Goal: Transaction & Acquisition: Purchase product/service

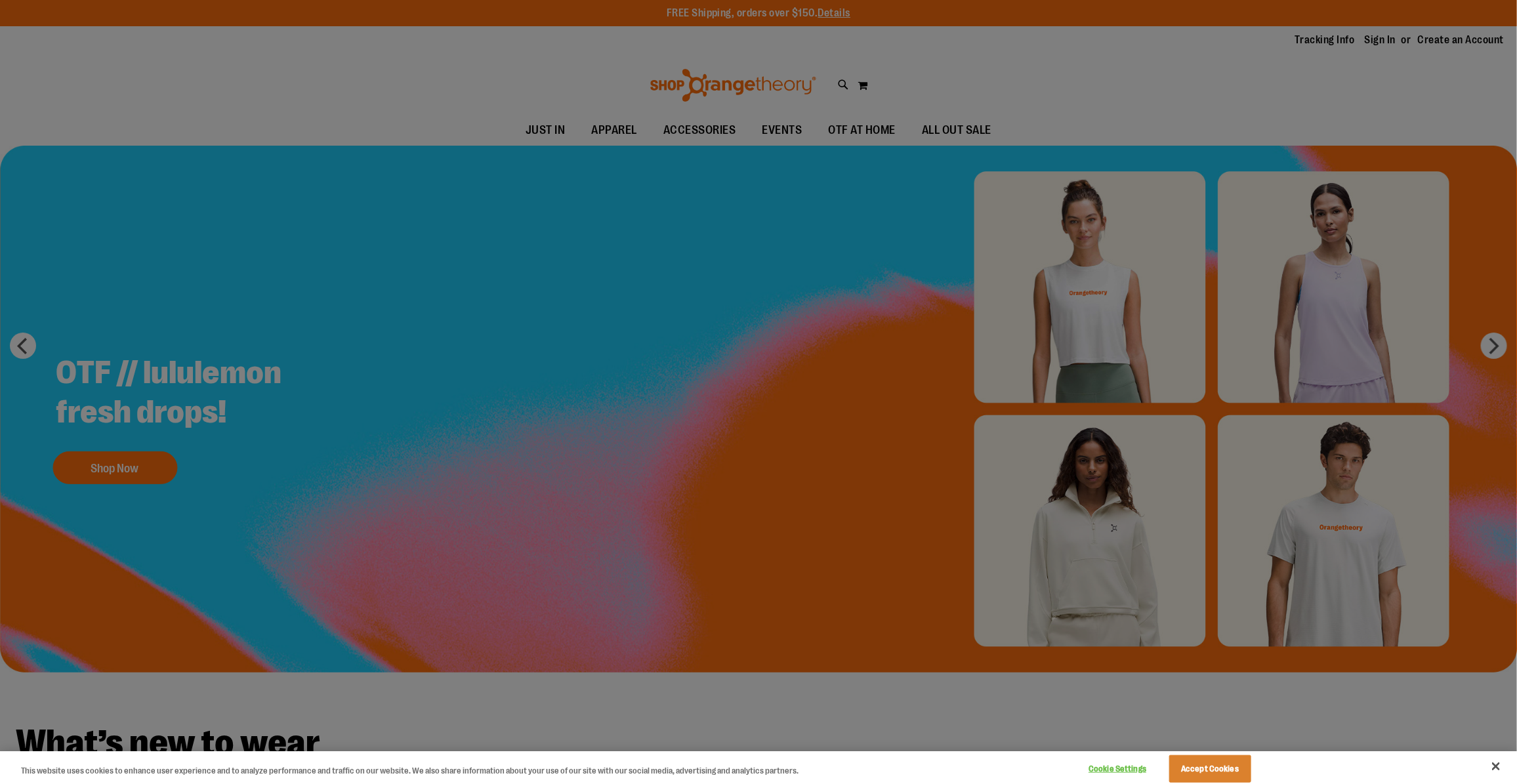
type input "**********"
click at [1227, 774] on button "Accept Cookies" at bounding box center [1210, 769] width 82 height 27
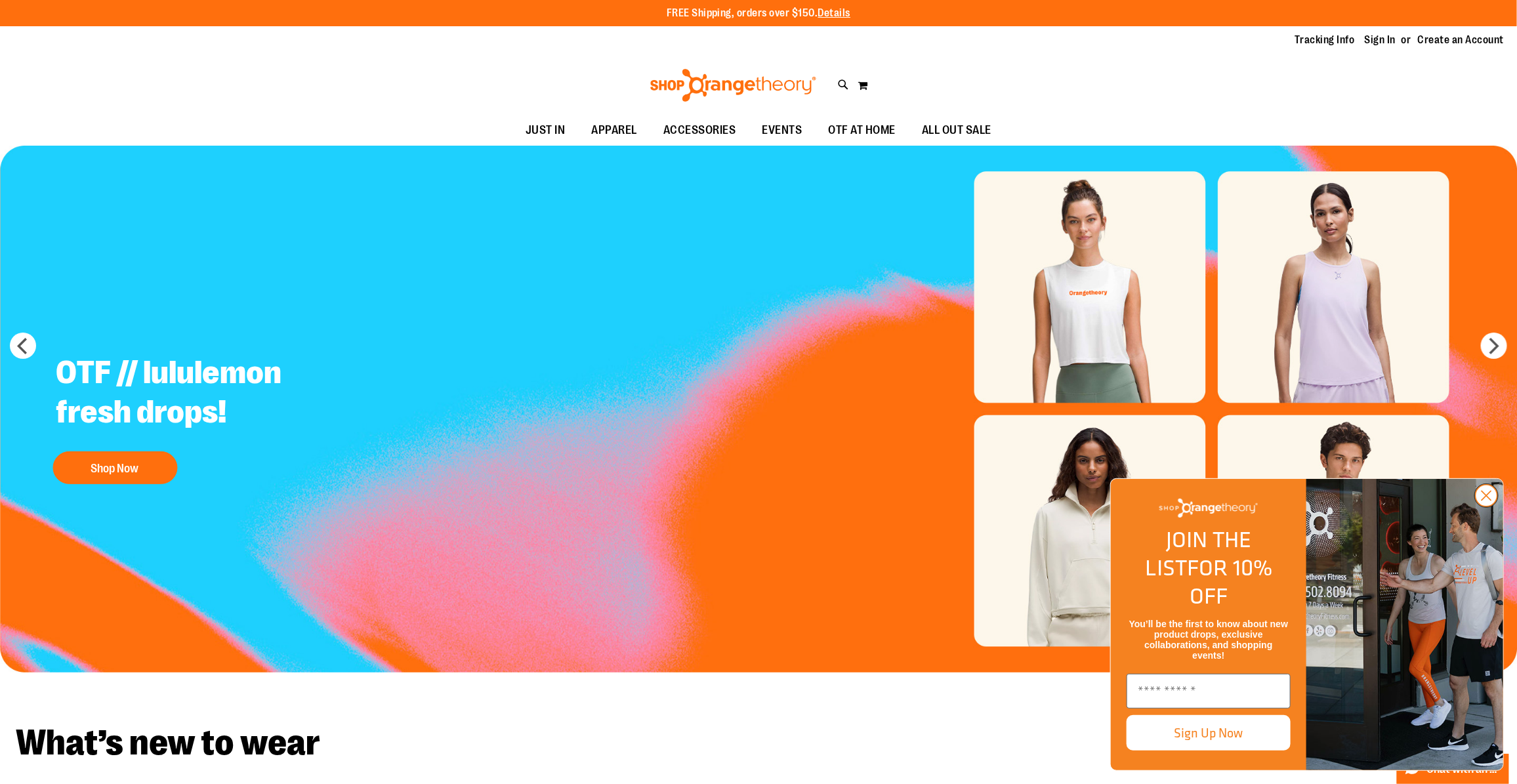
click at [1478, 506] on circle "Close dialog" at bounding box center [1486, 496] width 22 height 22
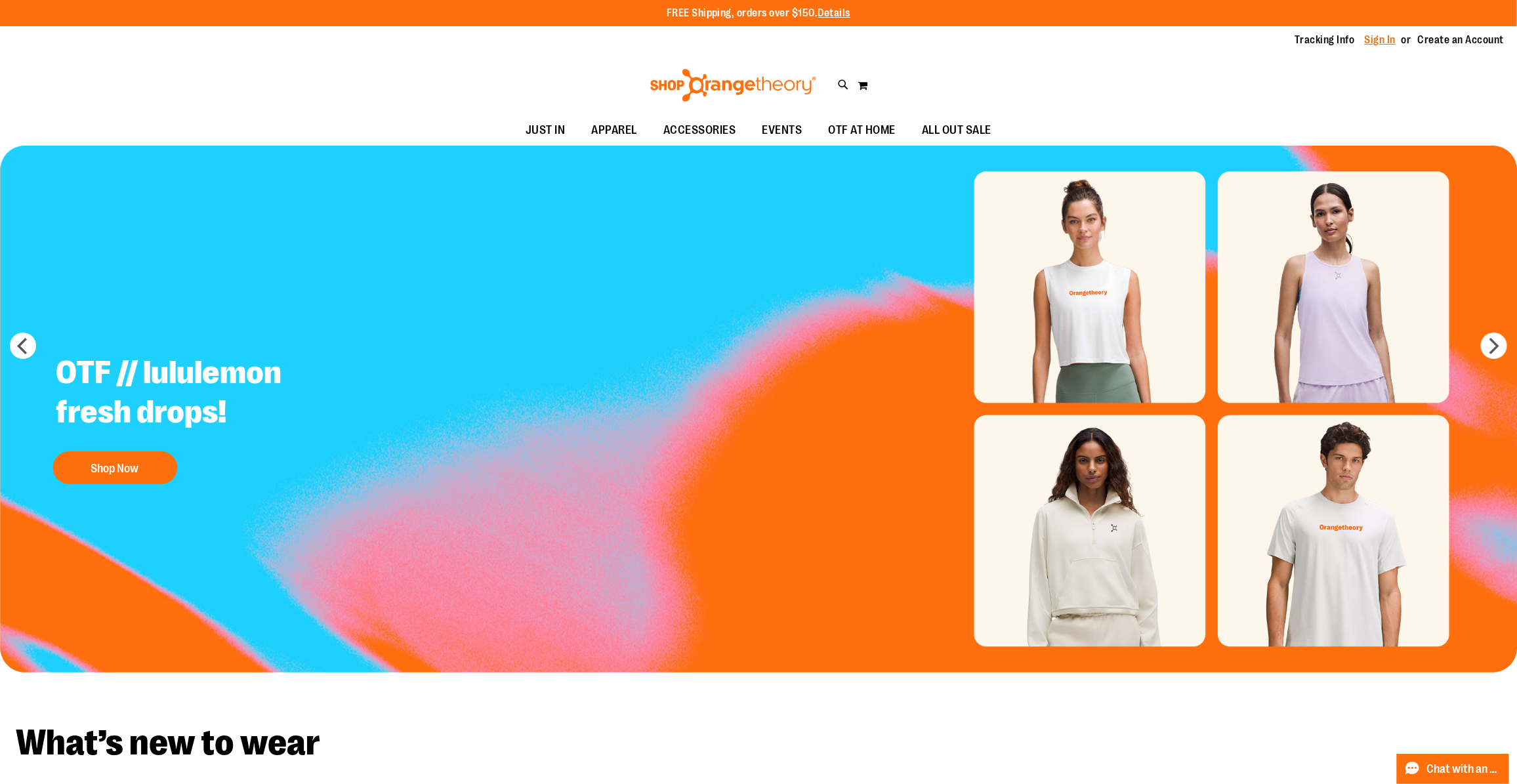
click at [1377, 37] on link "Sign In" at bounding box center [1381, 40] width 32 height 15
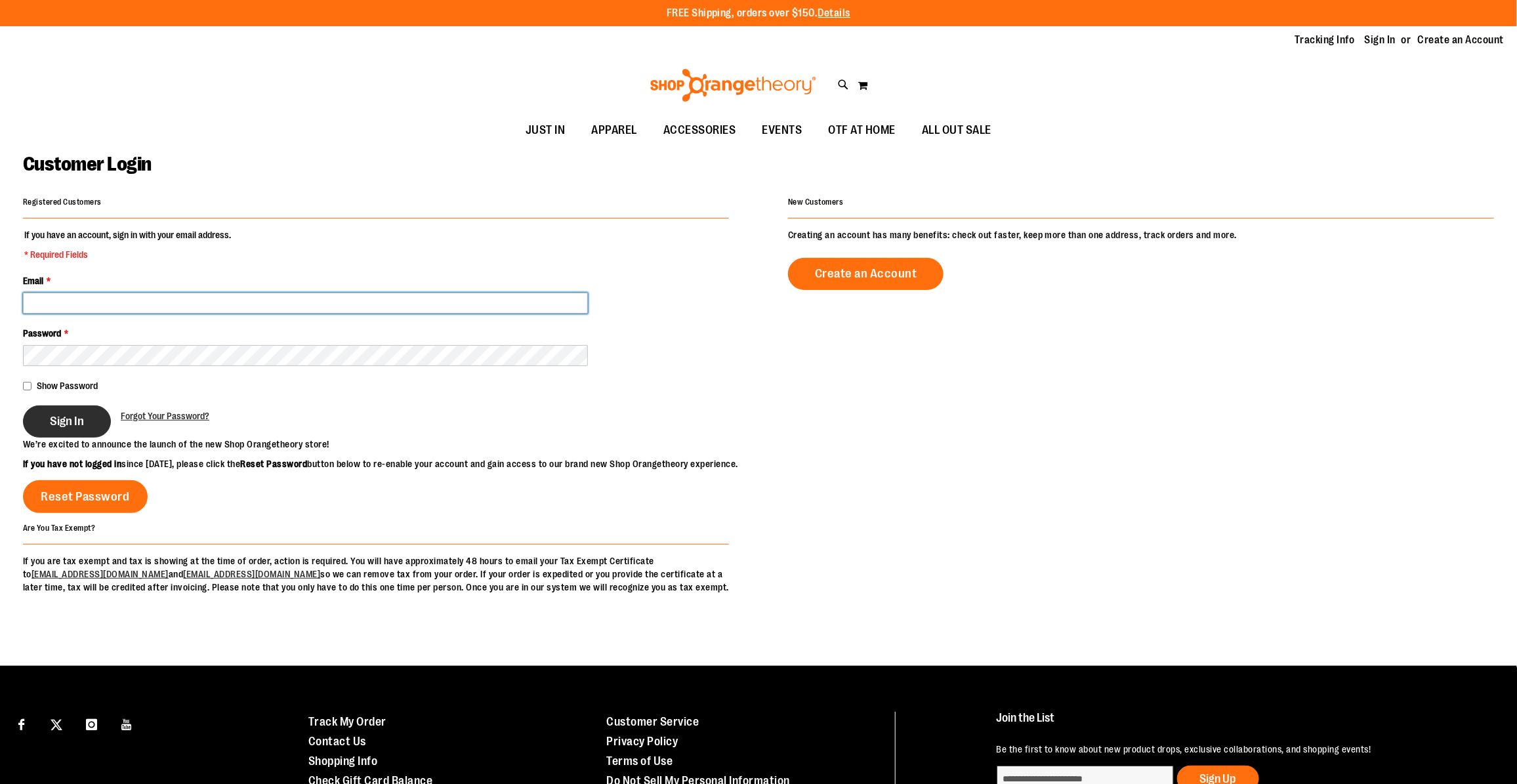
type input "**********"
click at [60, 423] on span "Sign In" at bounding box center [67, 421] width 34 height 15
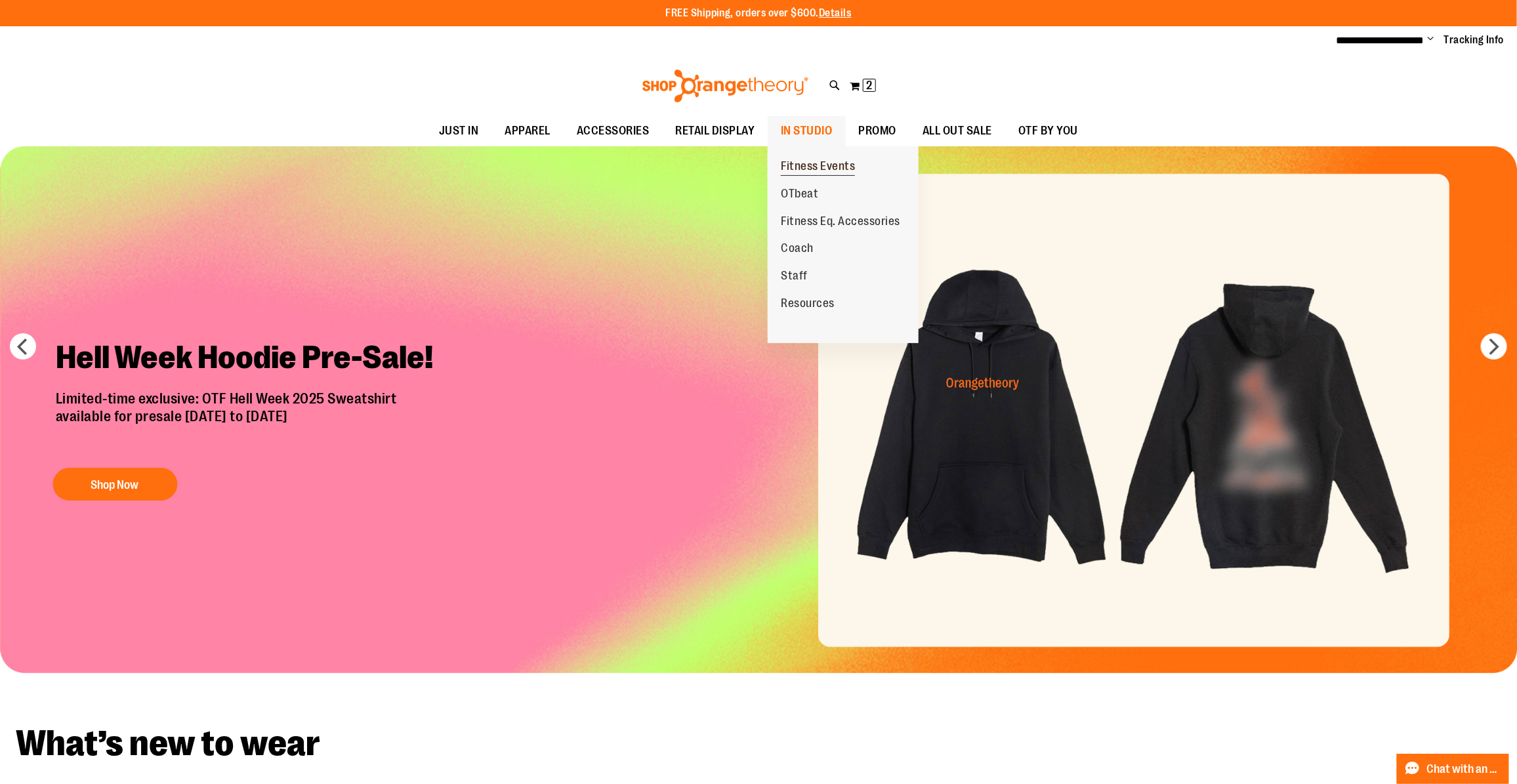
type input "**********"
click at [809, 172] on span "Fitness Events" at bounding box center [817, 167] width 74 height 16
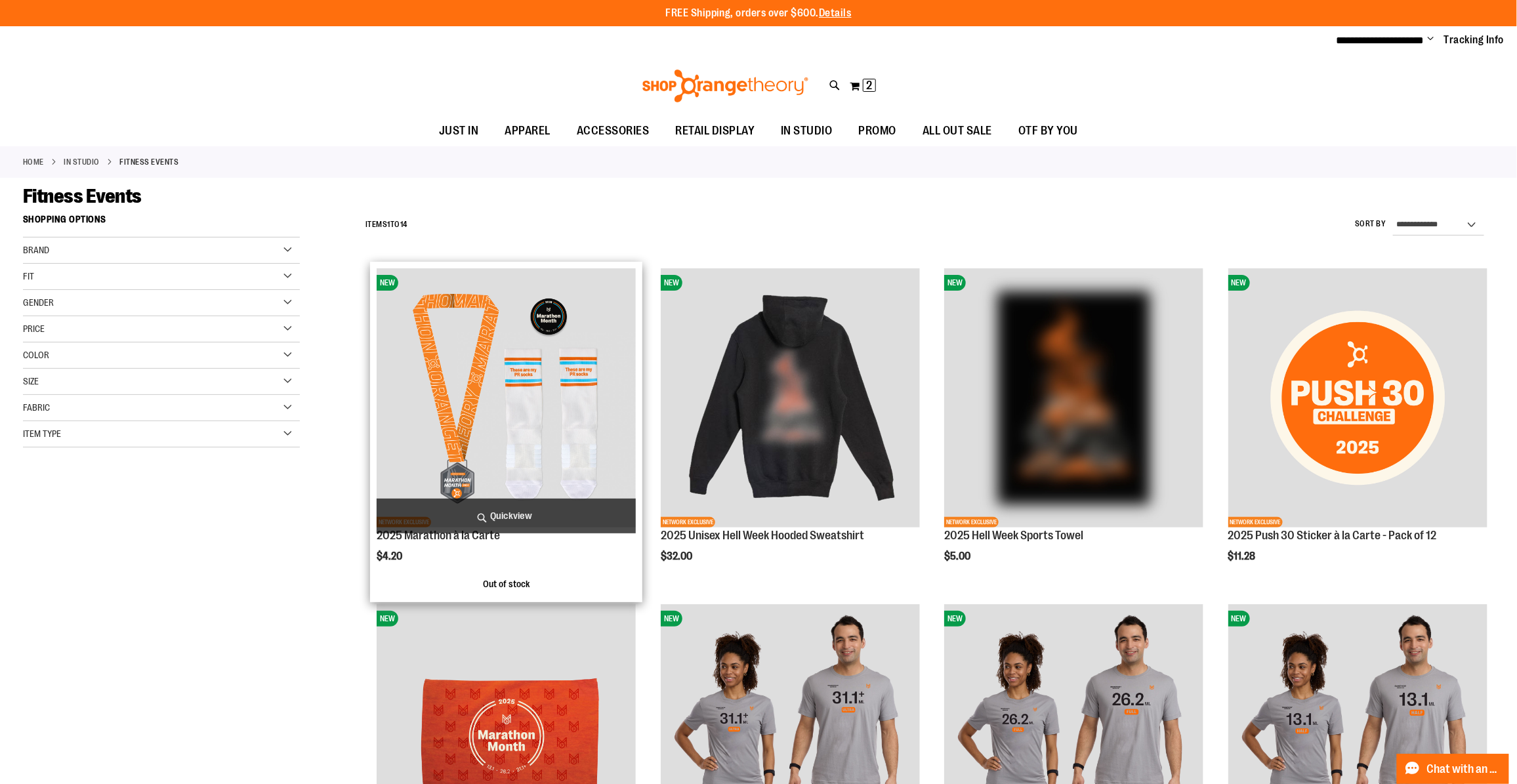
type input "**********"
click at [593, 385] on img "product" at bounding box center [506, 398] width 260 height 259
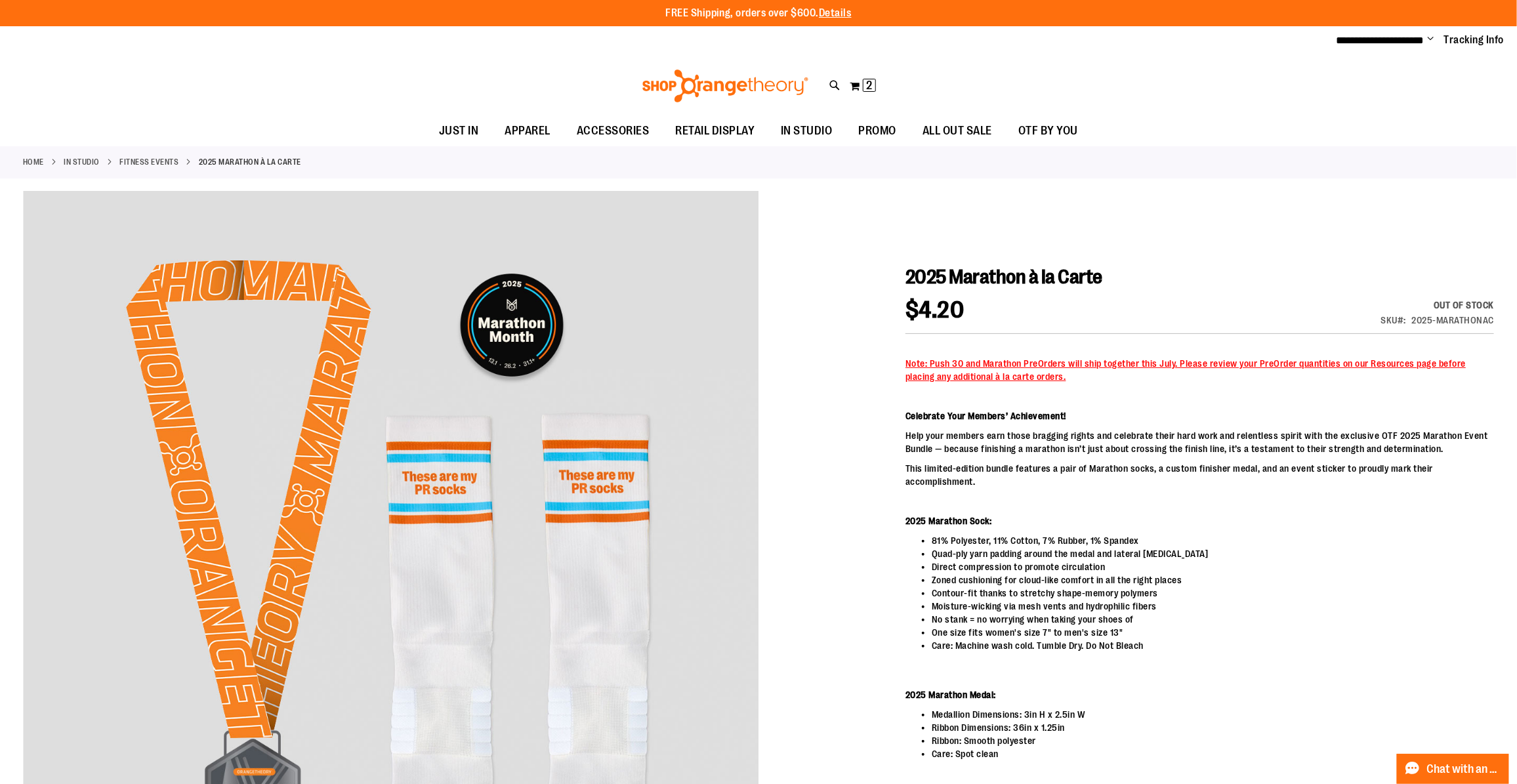
type input "**********"
click at [1477, 323] on div "2025-MARATHONAC" at bounding box center [1454, 320] width 83 height 13
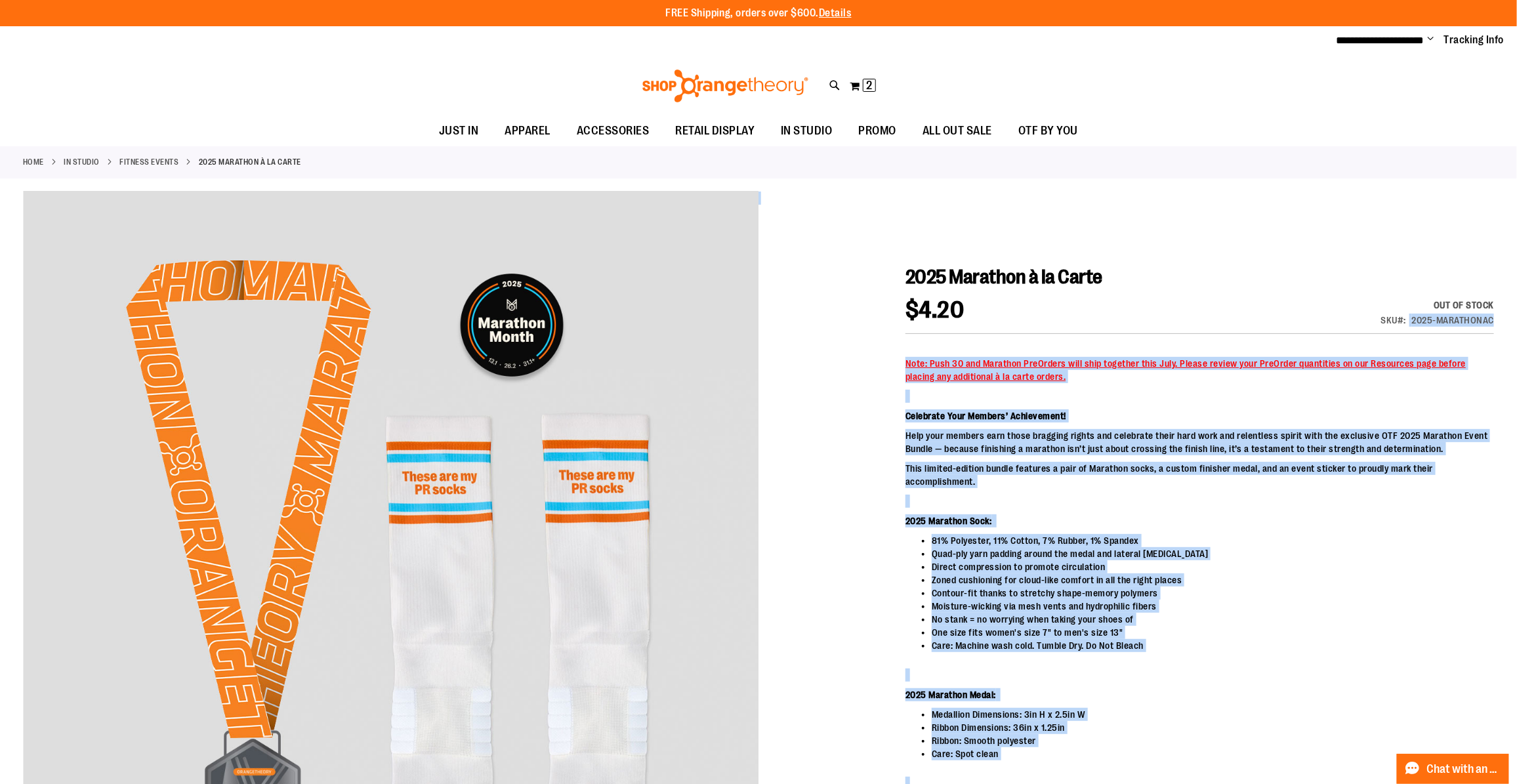
drag, startPoint x: 1502, startPoint y: 321, endPoint x: 1395, endPoint y: 326, distance: 107.1
click at [1396, 326] on main "2025 Marathon à la Carte $4.20 Out of stock SKU 2025-MARATHONAC Note: Push 30 a…" at bounding box center [758, 621] width 1517 height 873
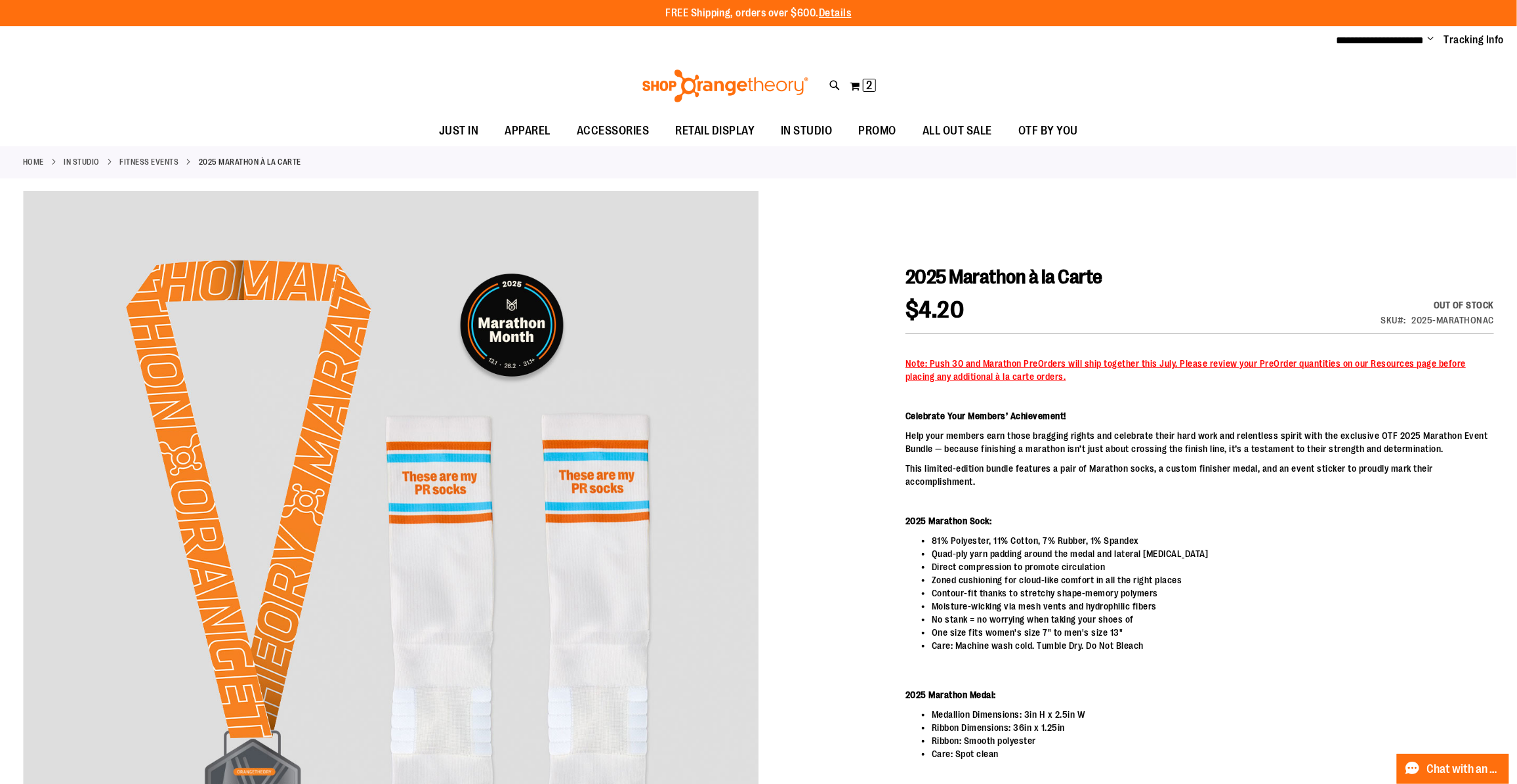
click at [1395, 326] on div "SKU 2025-MARATHONAC" at bounding box center [1438, 320] width 113 height 13
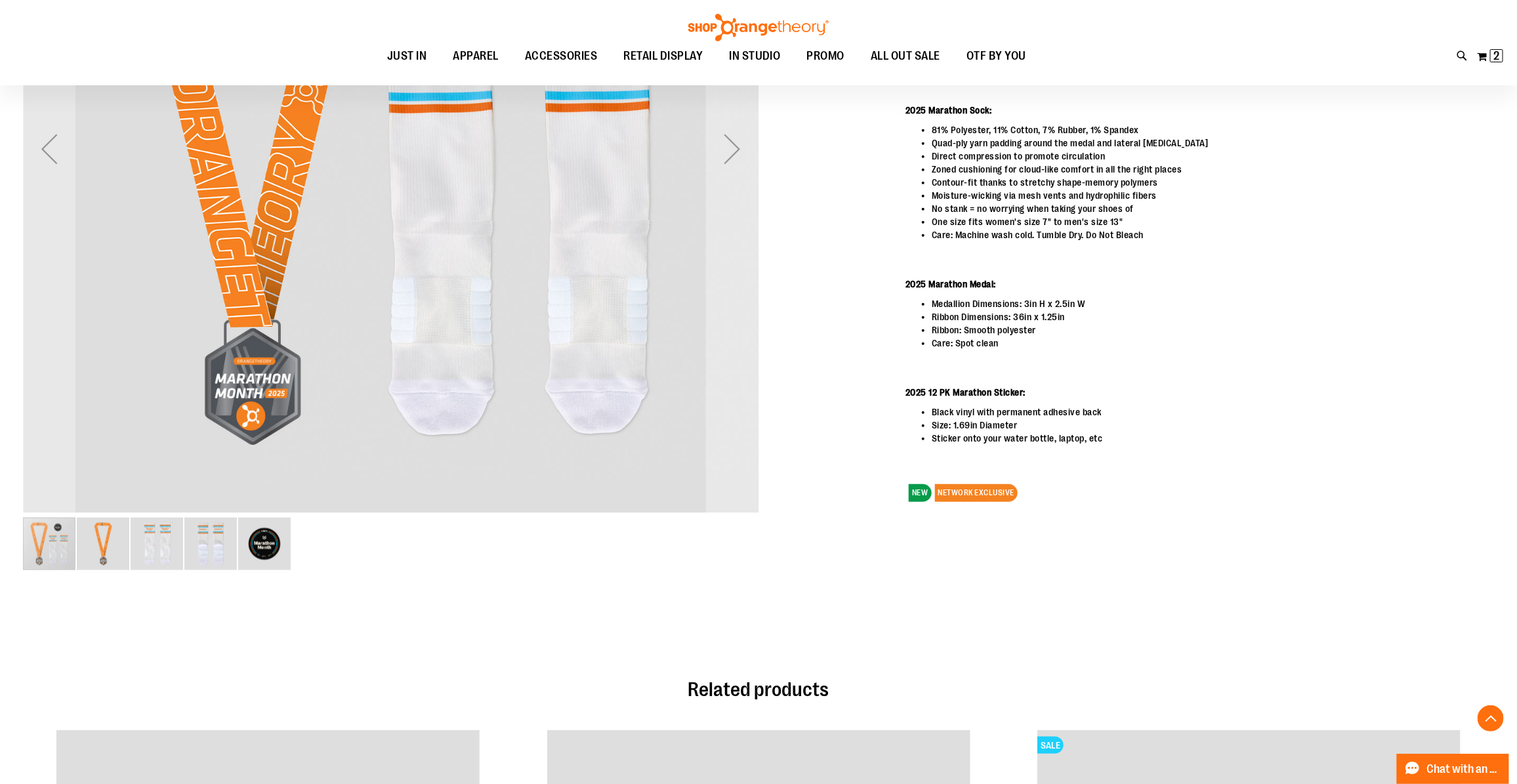
scroll to position [328, 0]
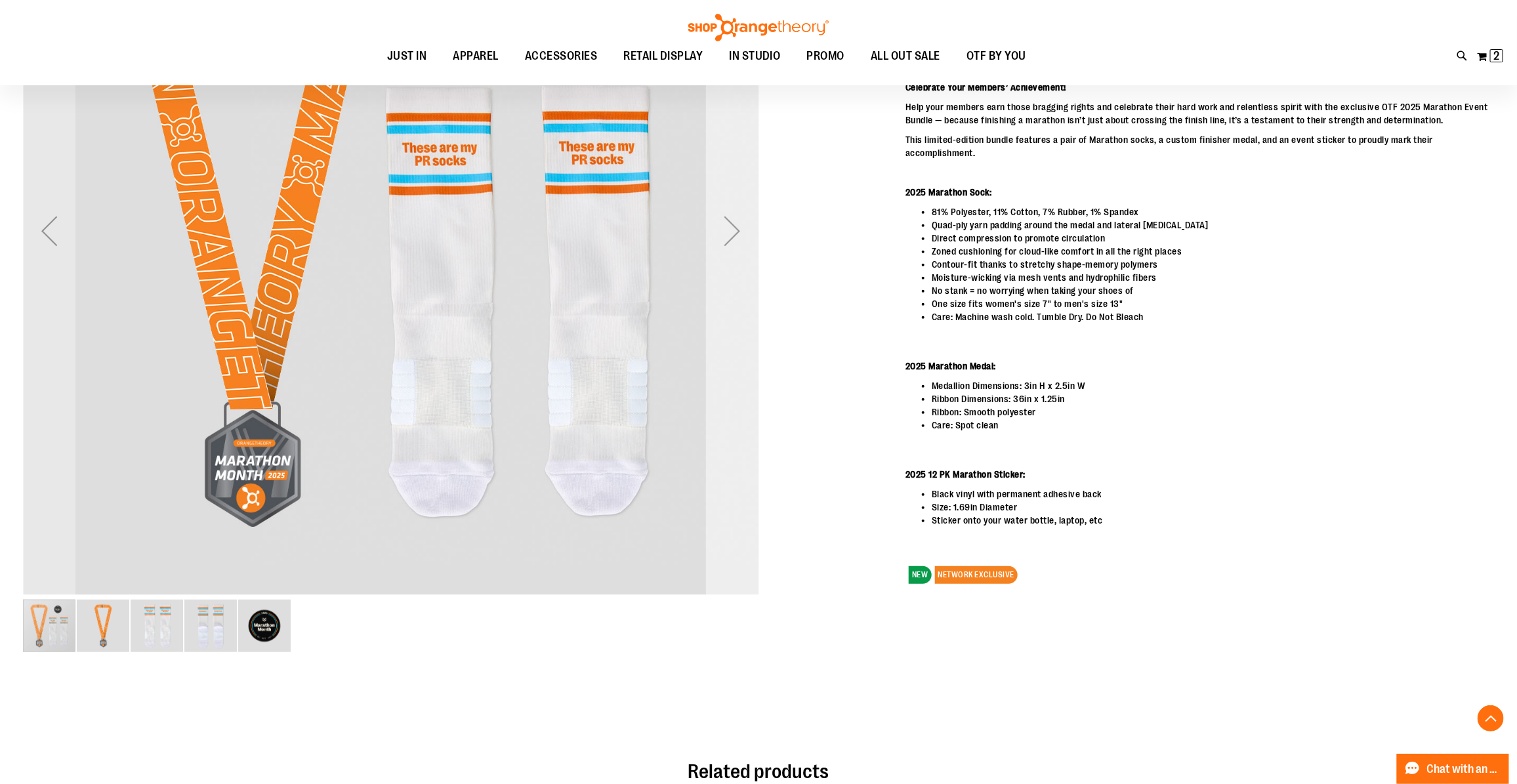
click at [724, 233] on div "Next" at bounding box center [732, 231] width 53 height 53
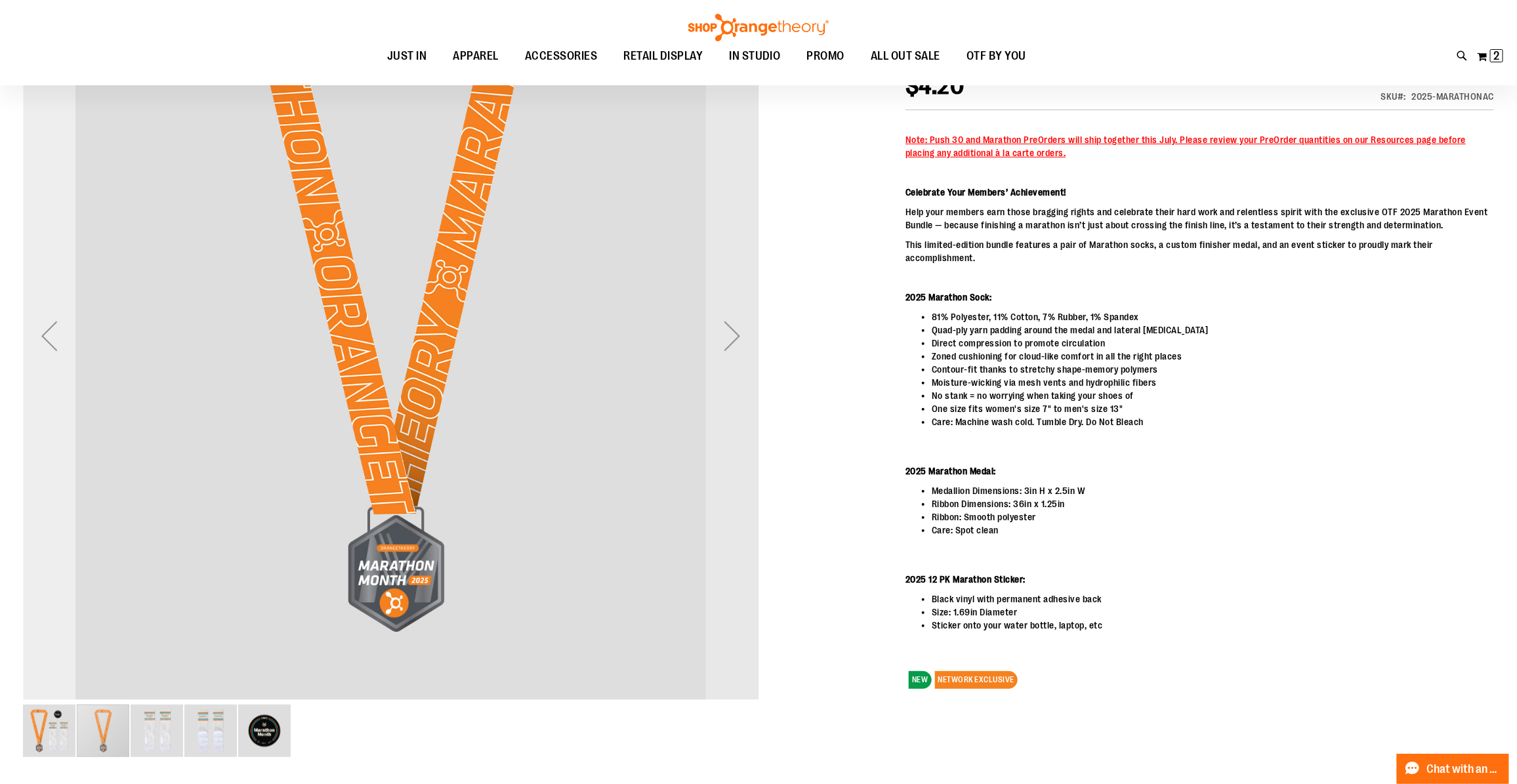
scroll to position [246, 0]
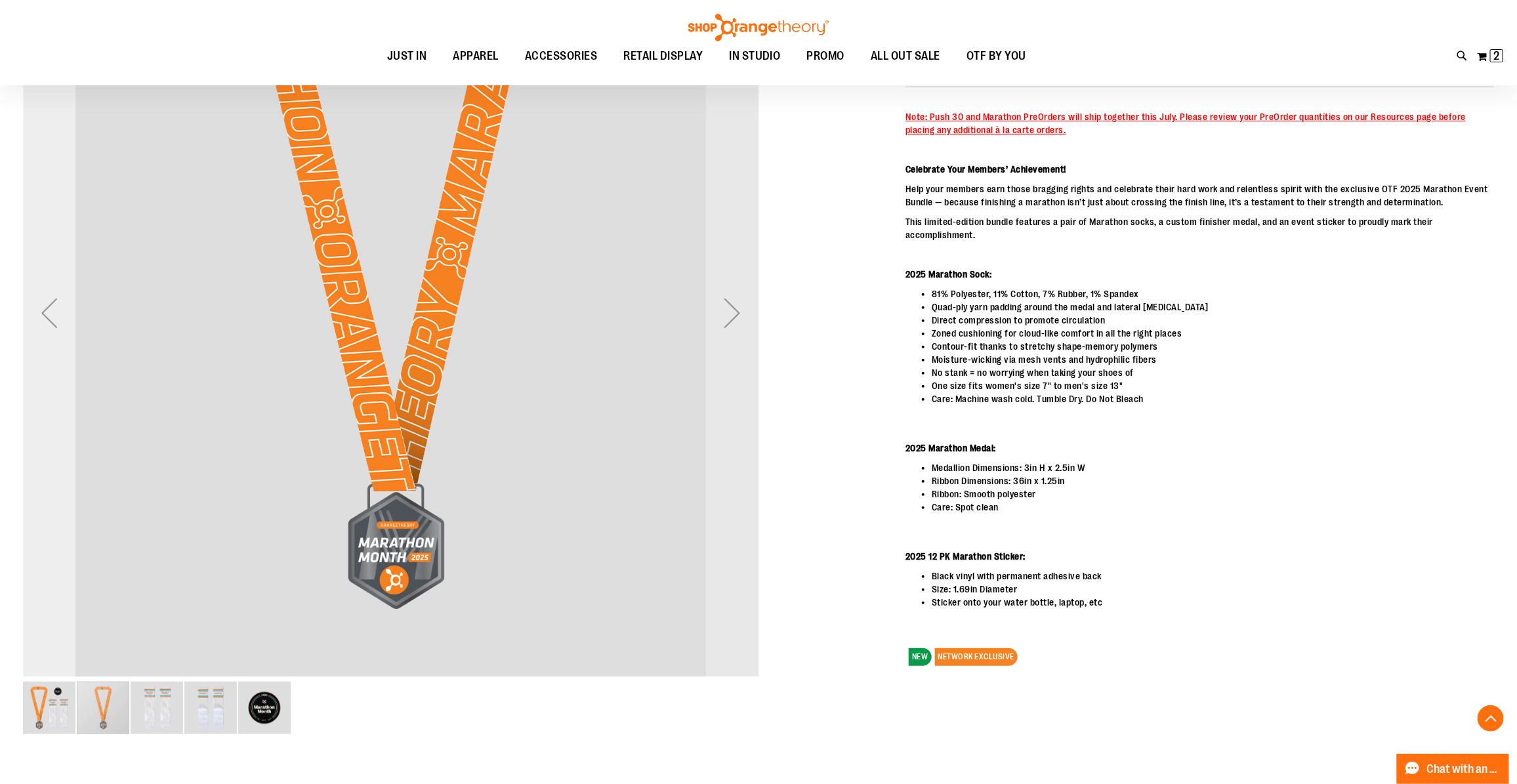
click at [44, 309] on div "Previous" at bounding box center [49, 313] width 53 height 53
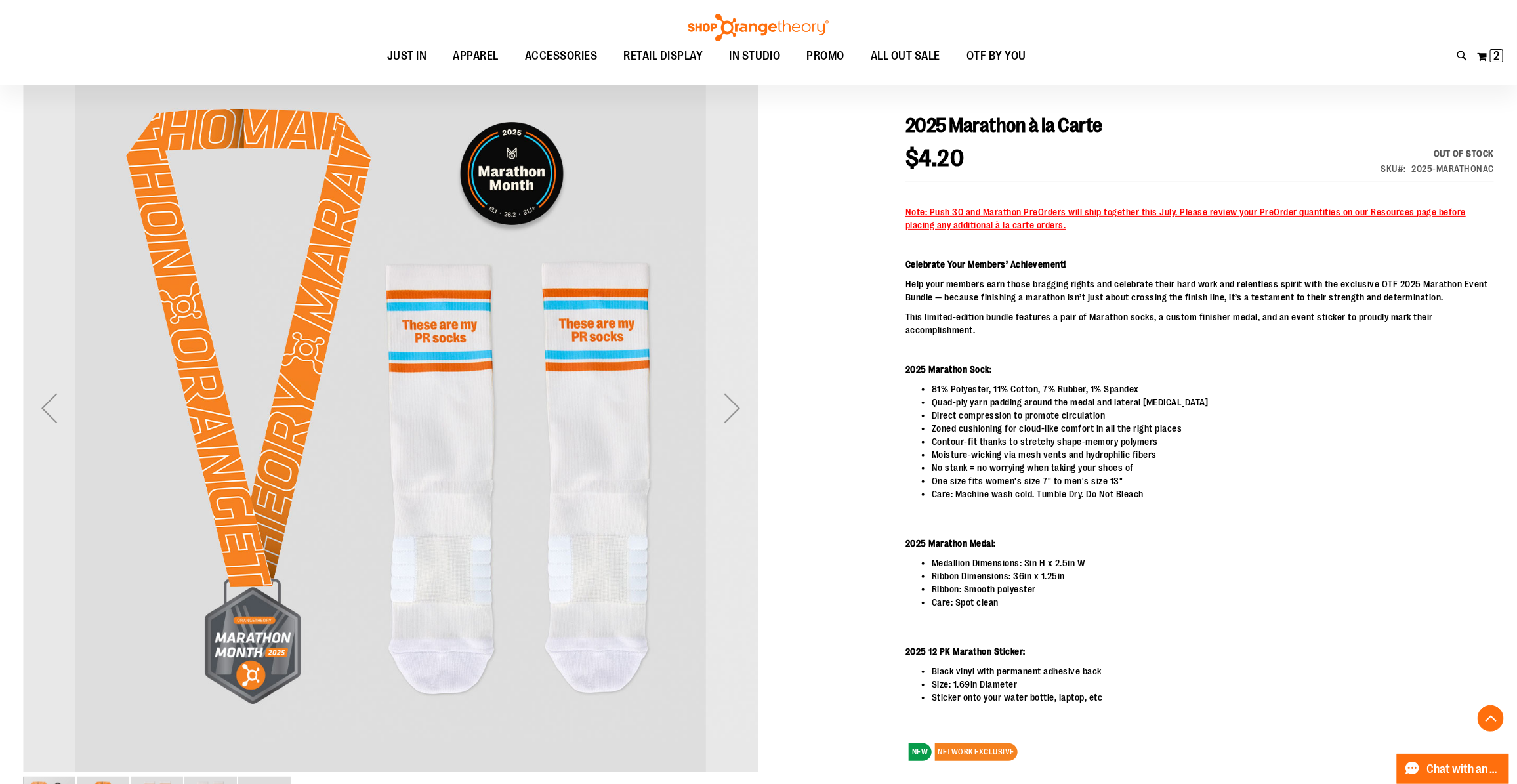
scroll to position [0, 0]
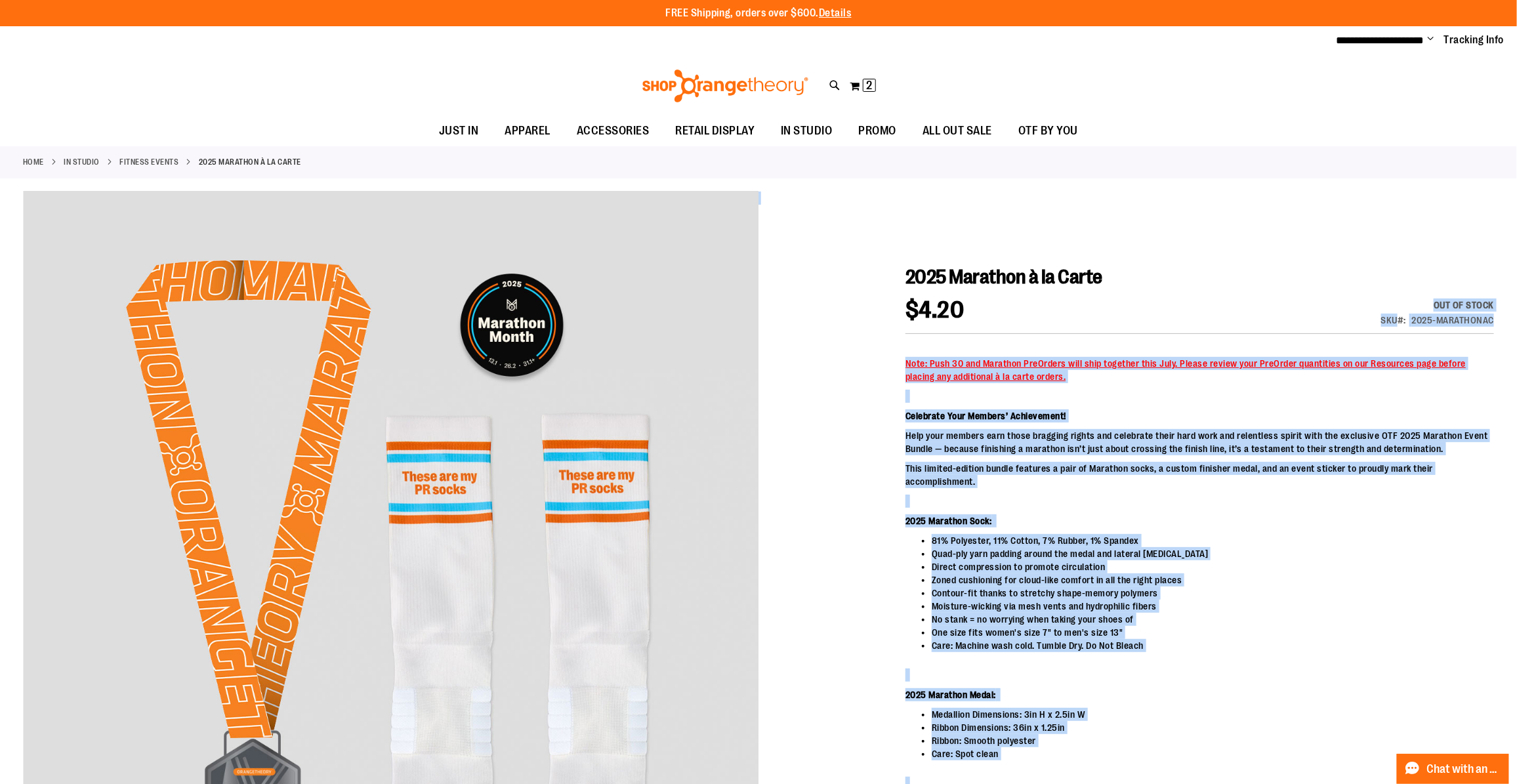
drag, startPoint x: 904, startPoint y: 317, endPoint x: 1016, endPoint y: 307, distance: 112.4
click at [1016, 307] on div "2025 Marathon à la Carte $4.20 Out of stock SKU 2025-MARATHONAC Note: Push 30 a…" at bounding box center [759, 621] width 1471 height 859
click at [1016, 307] on div "$4.20 Out of stock SKU 2025-MARATHONAC" at bounding box center [1200, 316] width 589 height 35
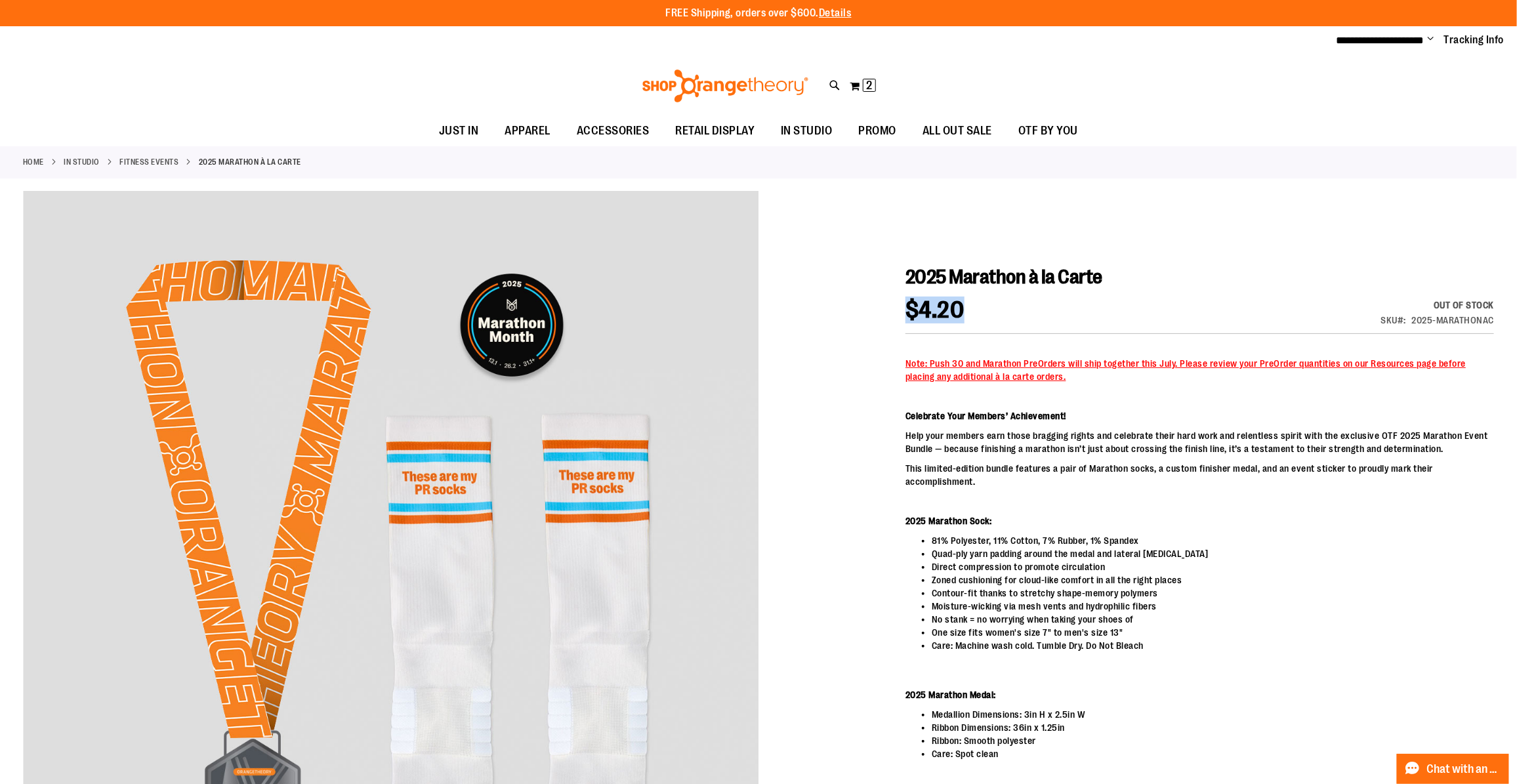
drag, startPoint x: 972, startPoint y: 309, endPoint x: 907, endPoint y: 311, distance: 65.0
click at [907, 311] on div "$4.20 Out of stock SKU 2025-MARATHONAC" at bounding box center [1200, 316] width 589 height 35
drag, startPoint x: 907, startPoint y: 311, endPoint x: 857, endPoint y: 341, distance: 58.3
click at [857, 341] on div at bounding box center [759, 595] width 1471 height 807
